Goal: Find specific page/section: Find specific page/section

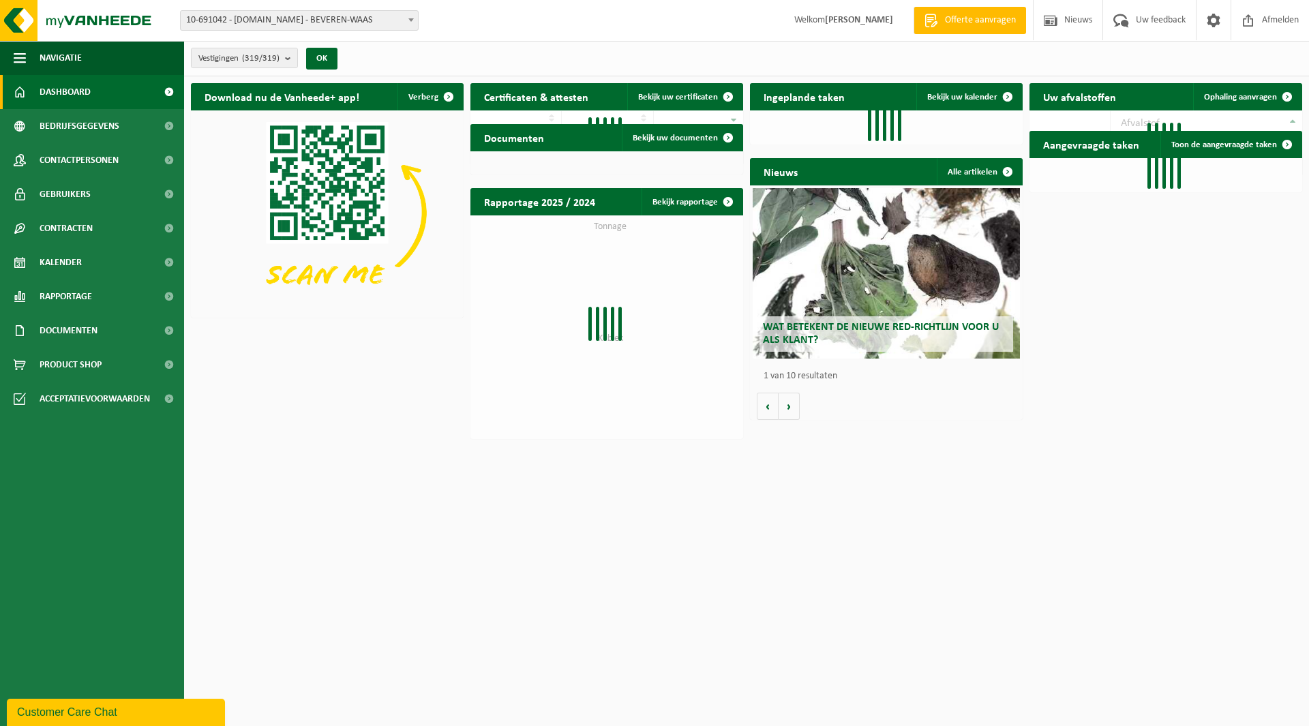
click at [326, 29] on span "10-691042 - [DOMAIN_NAME] - BEVEREN-WAAS" at bounding box center [299, 20] width 237 height 19
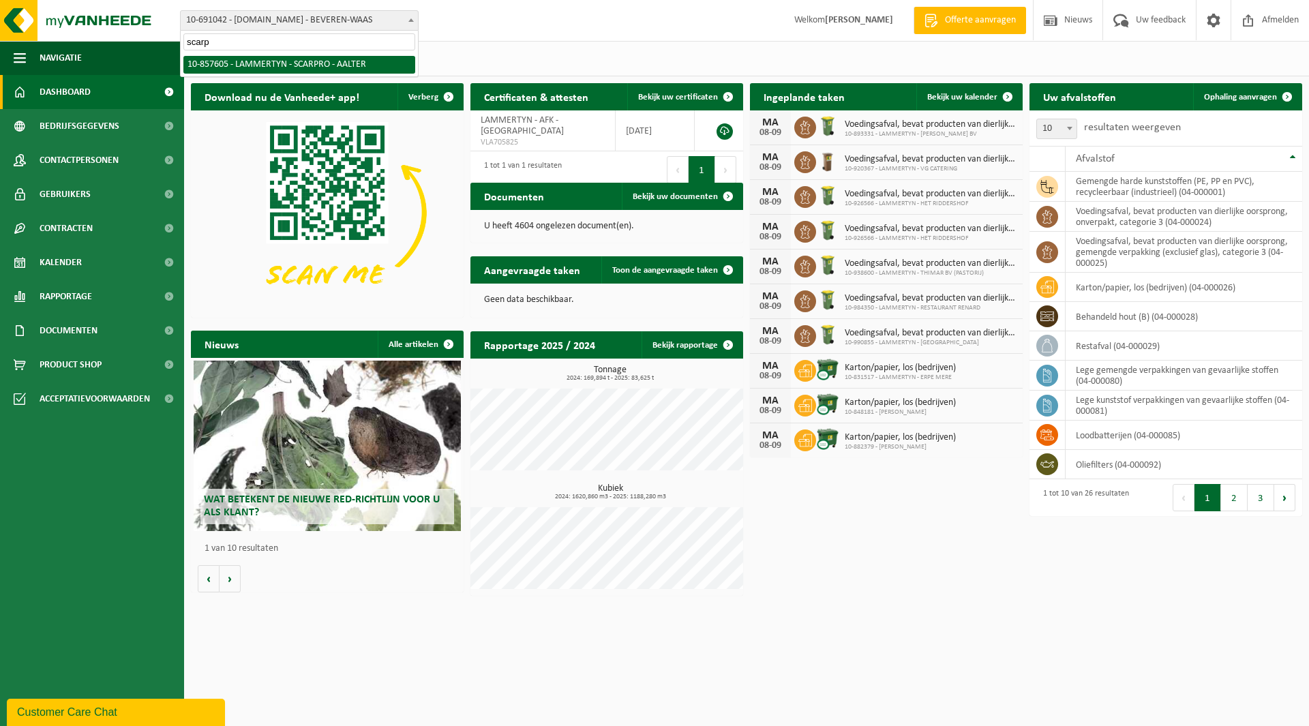
type input "scarp"
select select "99011"
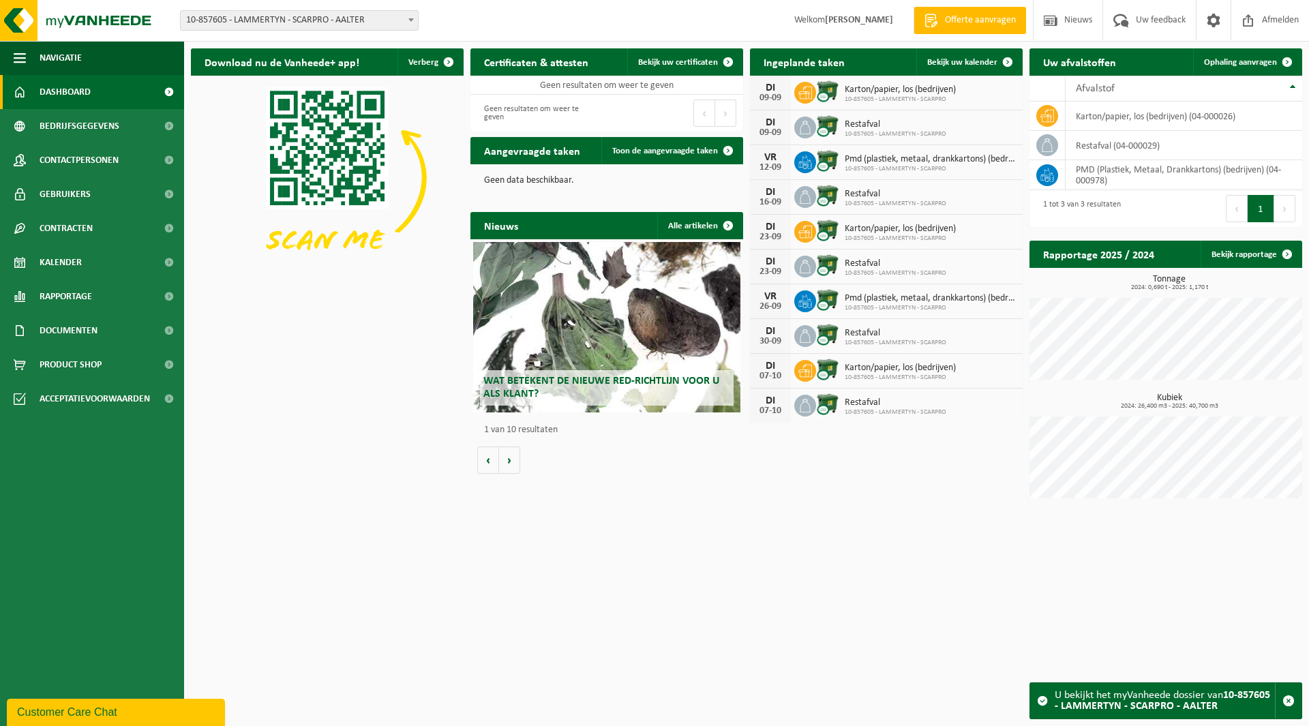
click at [225, 22] on span "10-857605 - LAMMERTYN - SCARPRO - AALTER" at bounding box center [299, 20] width 237 height 19
type input "davino"
select select "170090"
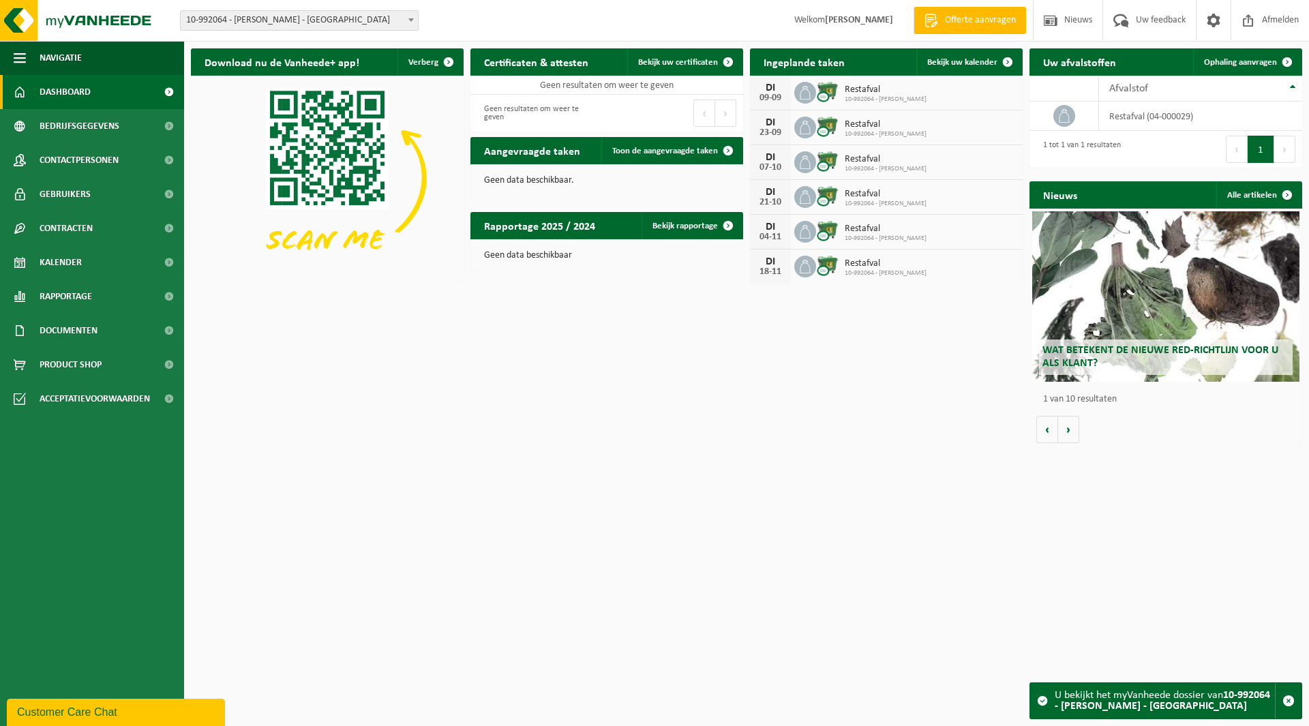
click at [236, 25] on span "10-992064 - [PERSON_NAME] - [GEOGRAPHIC_DATA]" at bounding box center [299, 20] width 237 height 19
type input "idewe"
select select "157246"
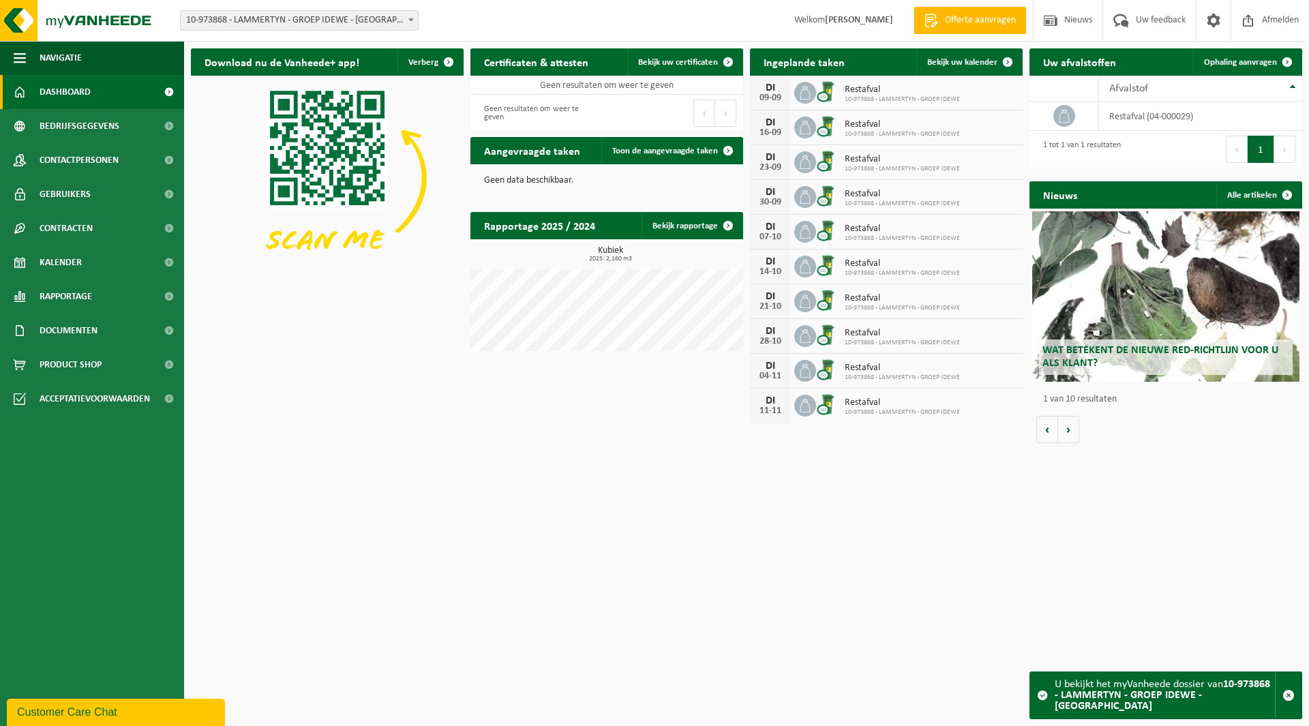
click at [322, 27] on span "10-973868 - LAMMERTYN - GROEP IDEWE - [GEOGRAPHIC_DATA]" at bounding box center [299, 20] width 237 height 19
type input "km cle"
select select "165427"
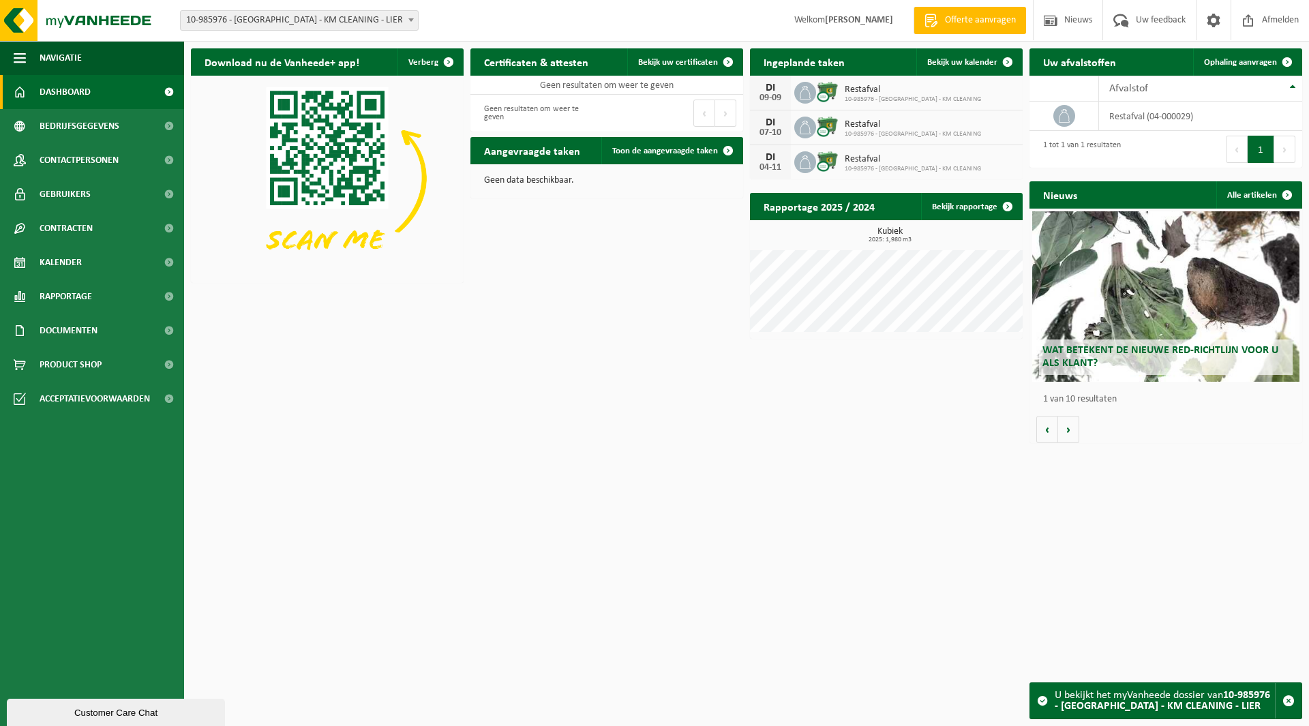
click at [291, 21] on span "10-985976 - [GEOGRAPHIC_DATA] - KM CLEANING - LIER" at bounding box center [299, 20] width 237 height 19
type input "scar"
select select "99011"
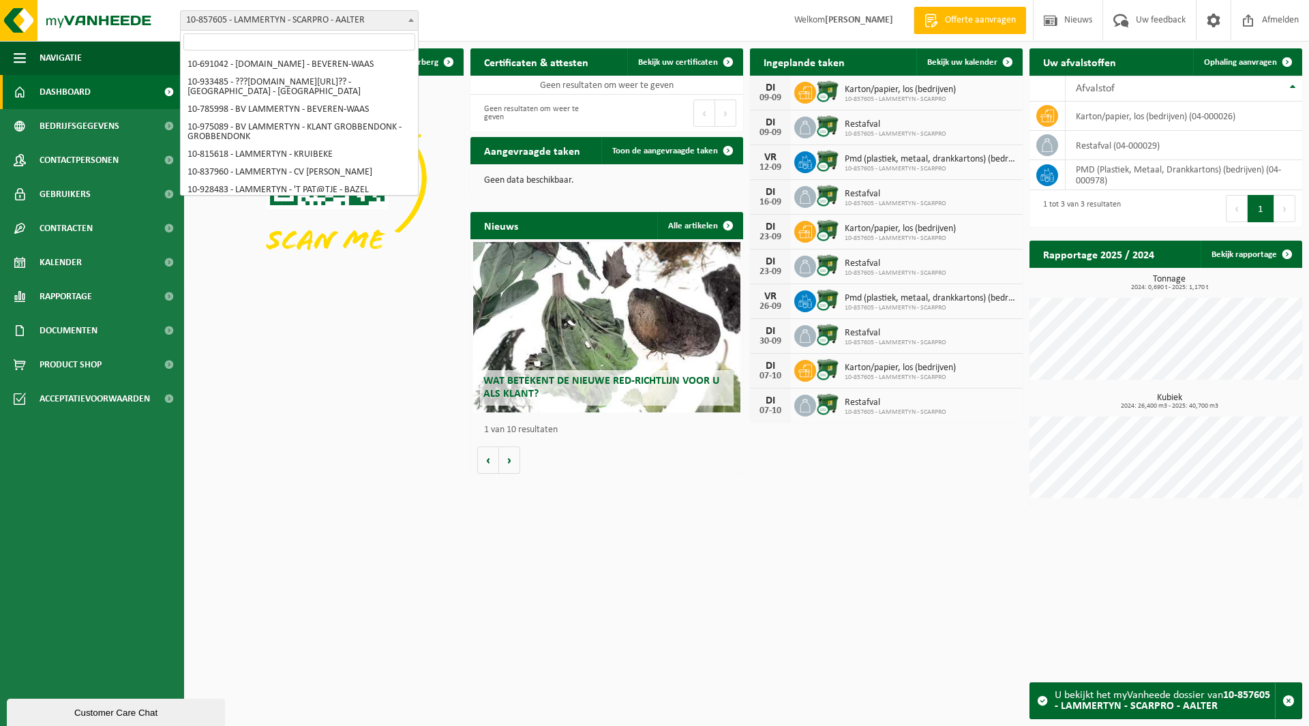
click at [247, 13] on span "10-857605 - LAMMERTYN - SCARPRO - AALTER" at bounding box center [299, 20] width 237 height 19
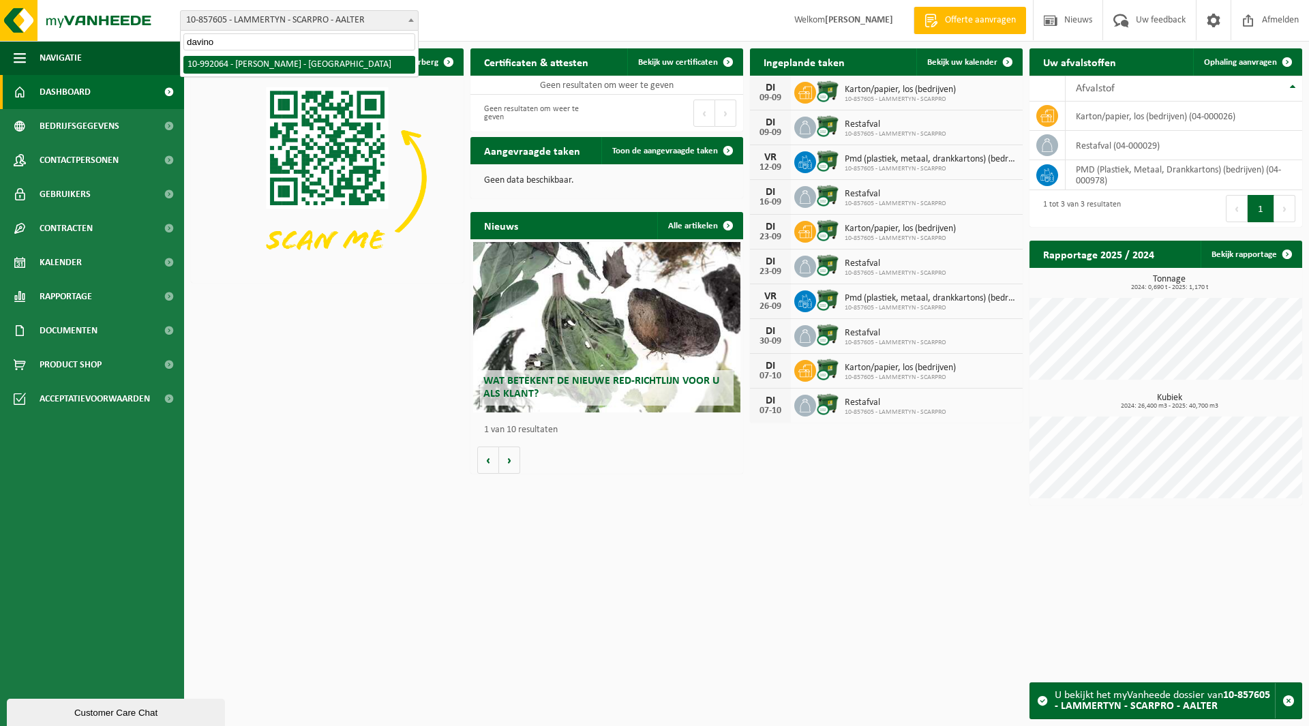
type input "davino"
select select "170090"
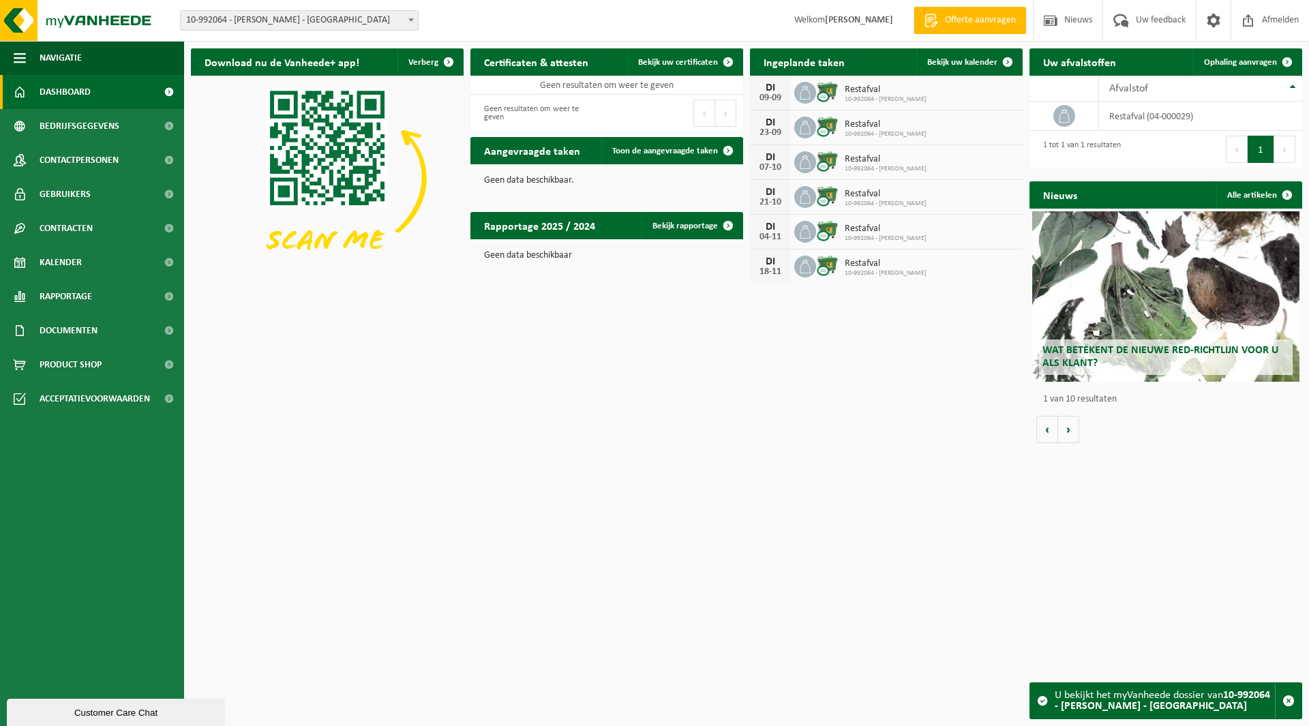
click at [248, 27] on span "10-992064 - [PERSON_NAME] - [GEOGRAPHIC_DATA]" at bounding box center [299, 20] width 237 height 19
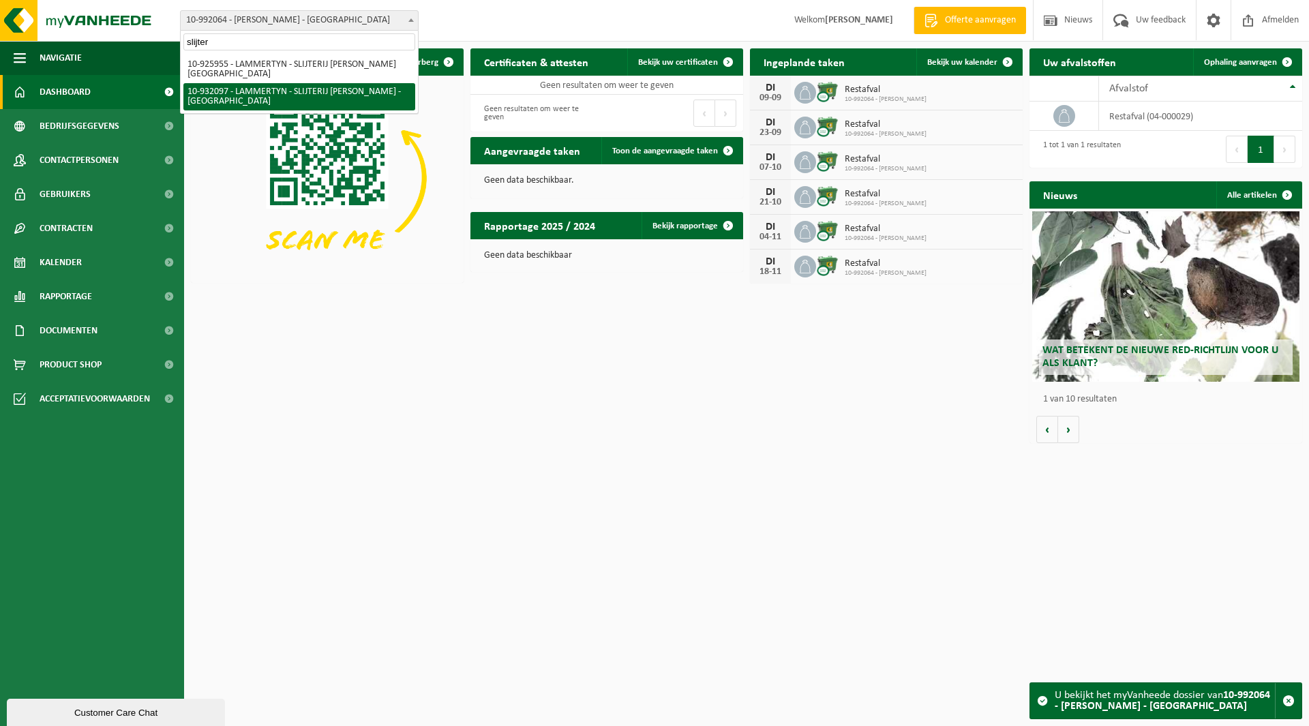
type input "slijter"
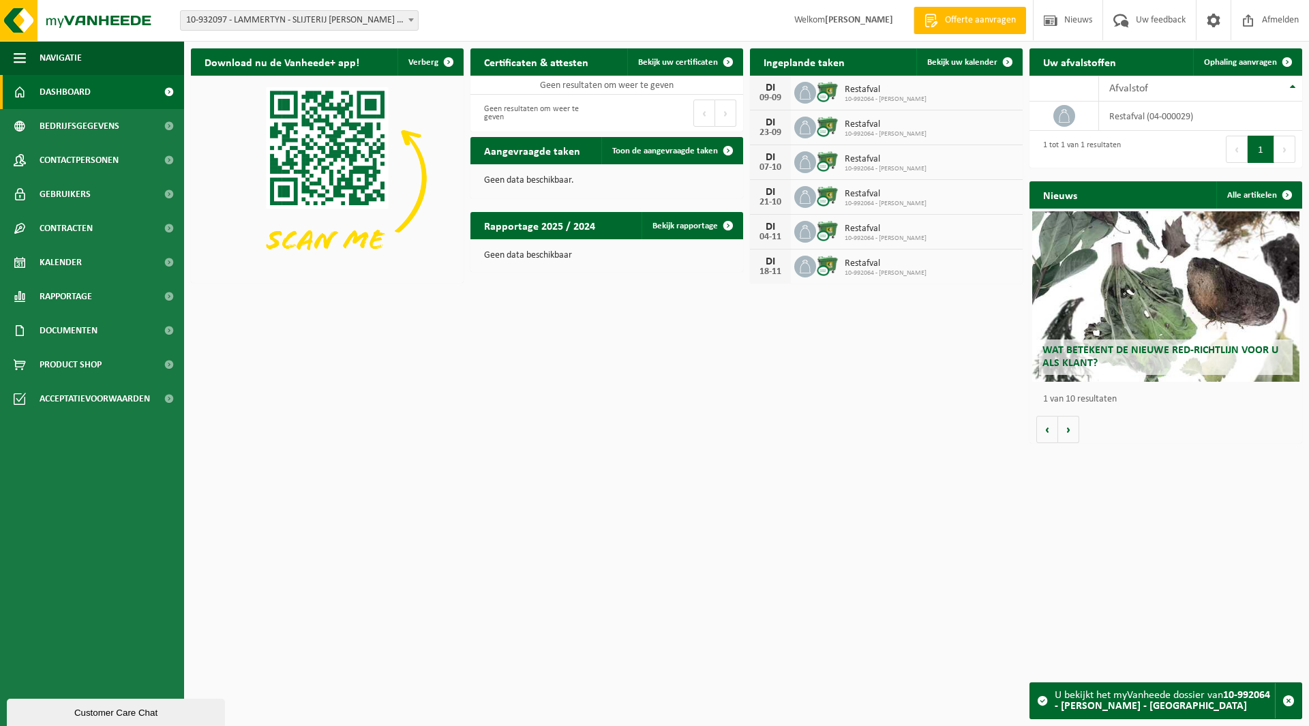
select select "135065"
